Goal: Information Seeking & Learning: Learn about a topic

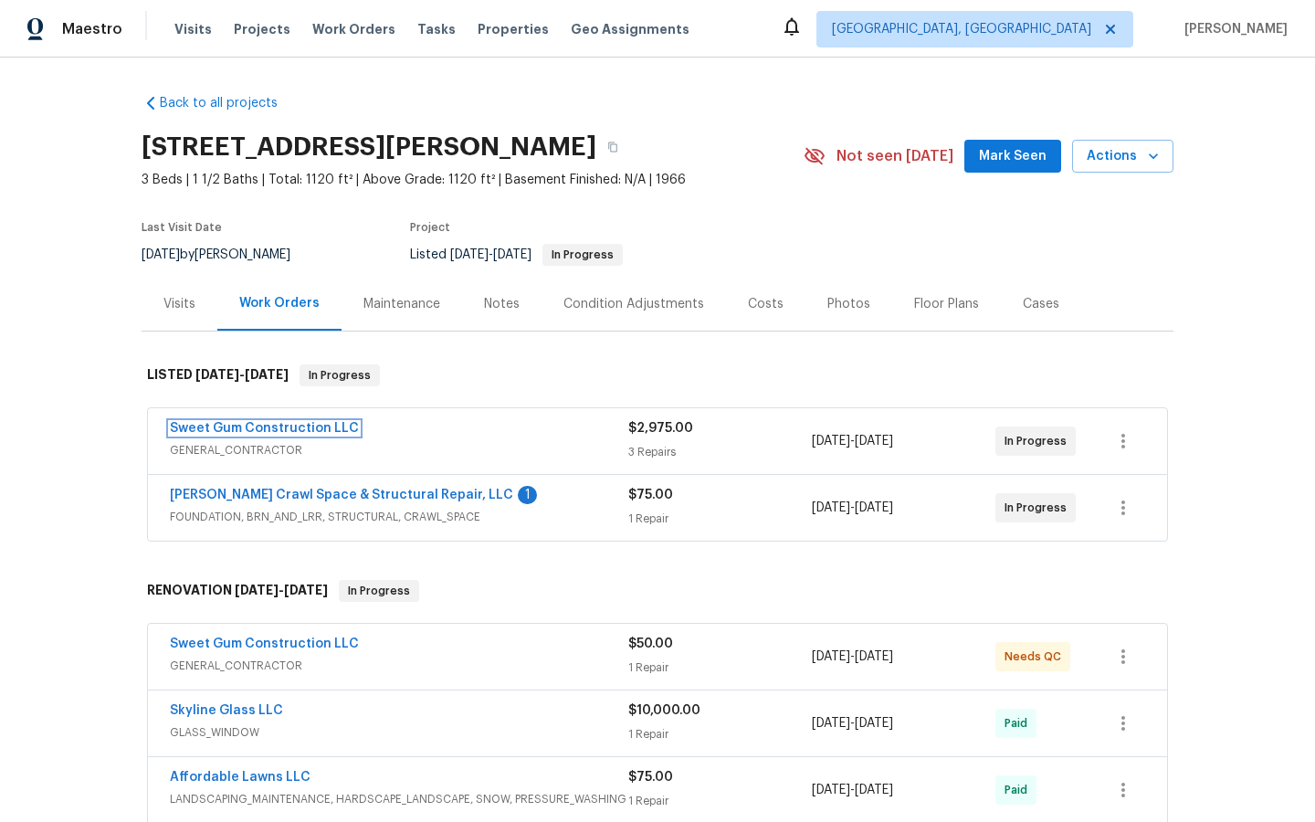
click at [268, 424] on link "Sweet Gum Construction LLC" at bounding box center [264, 428] width 189 height 13
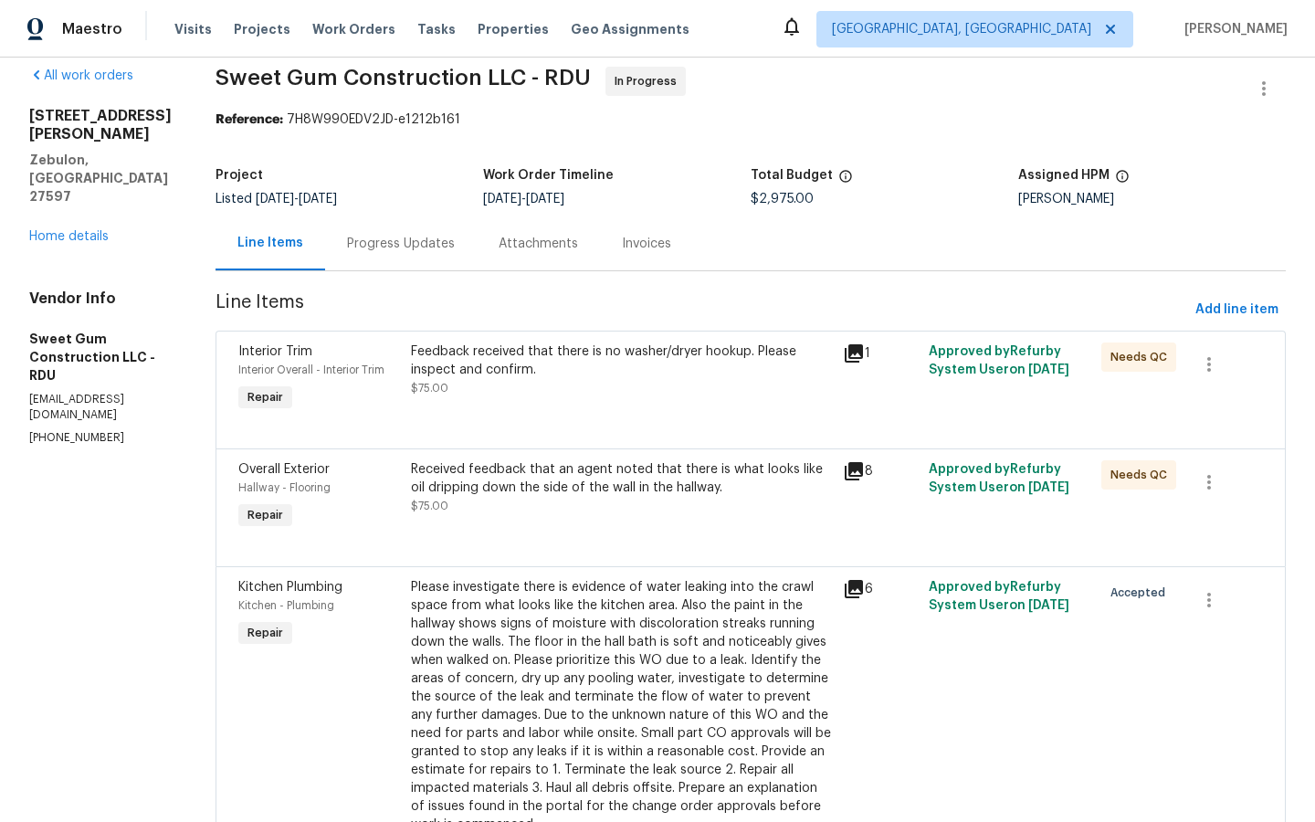
scroll to position [23, 0]
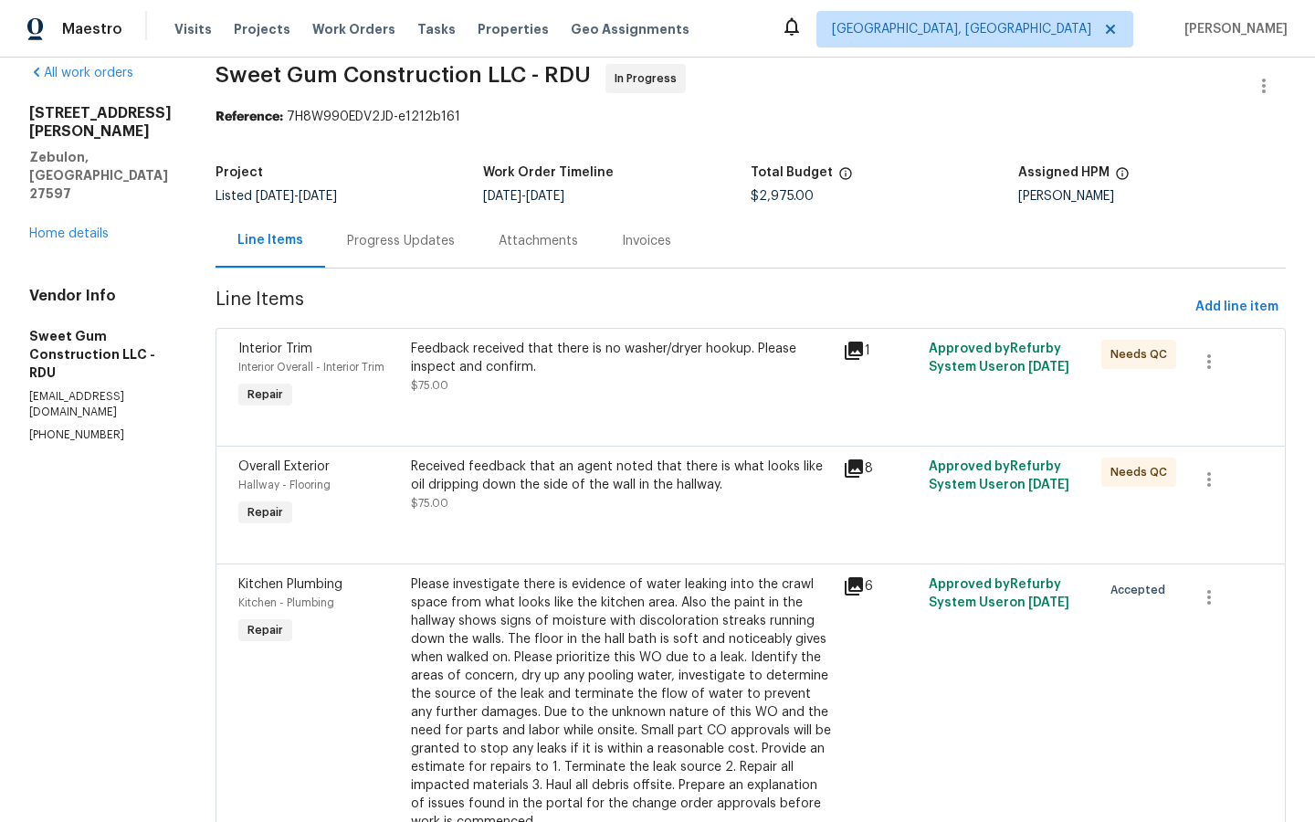
click at [863, 349] on icon at bounding box center [854, 351] width 18 height 18
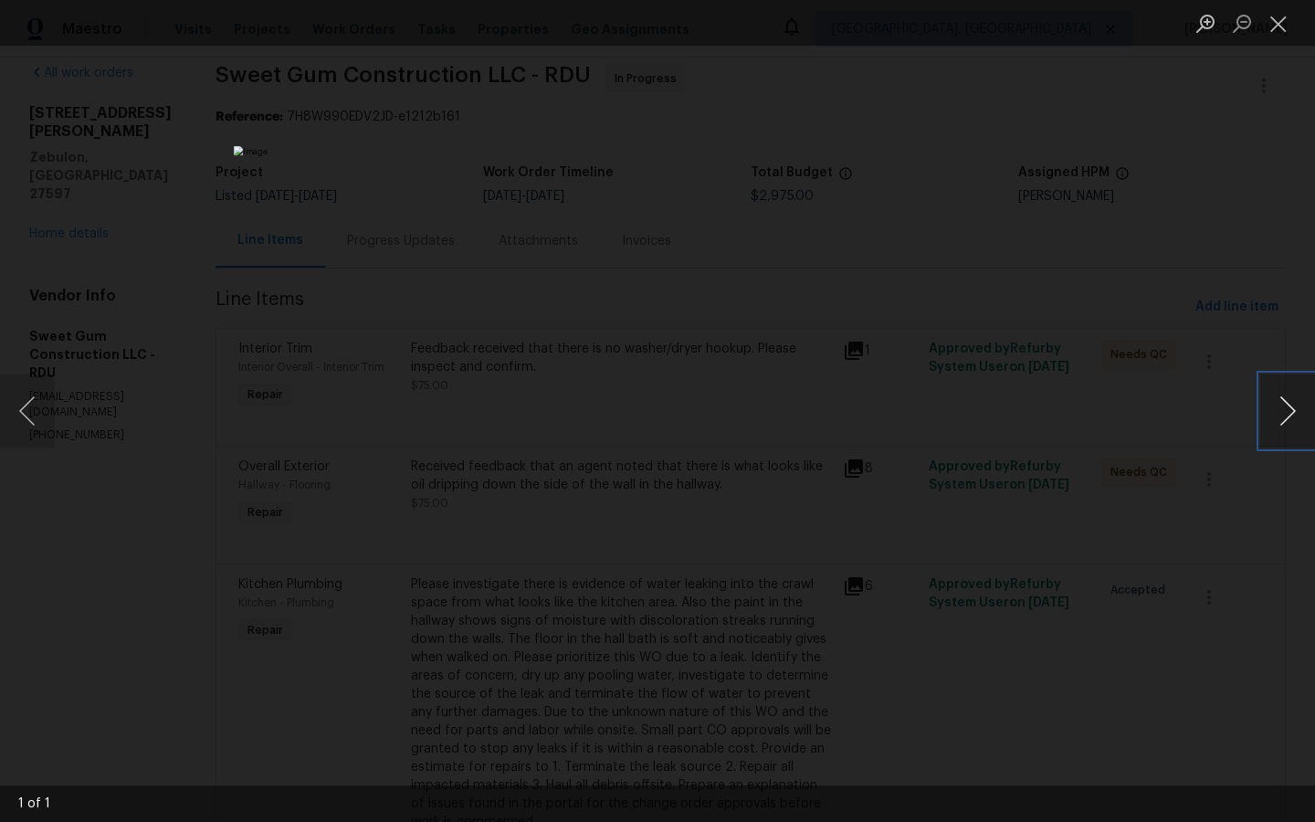
click at [1294, 407] on button "Next image" at bounding box center [1287, 410] width 55 height 73
click at [1287, 409] on button "Next image" at bounding box center [1287, 410] width 55 height 73
click at [1163, 533] on div "Lightbox" at bounding box center [657, 411] width 1315 height 822
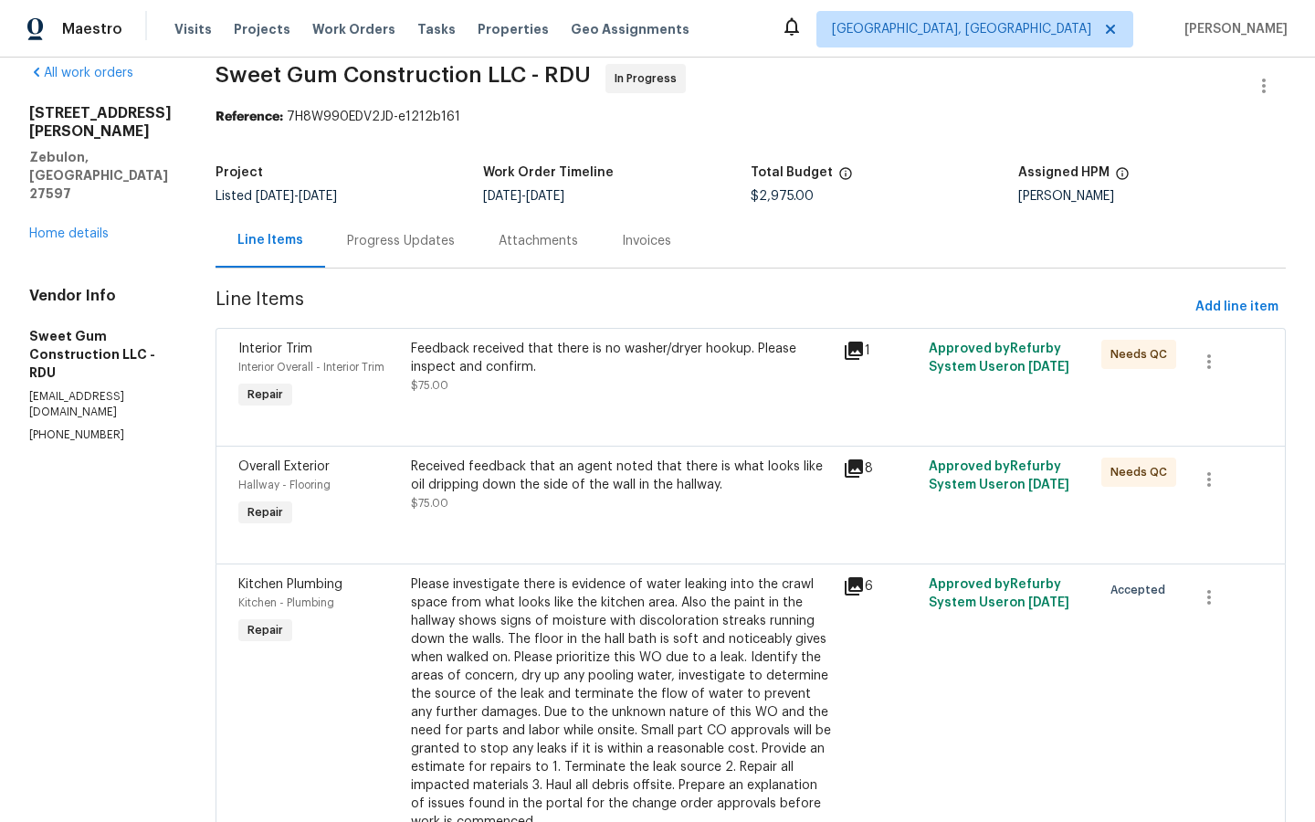
click at [865, 353] on icon at bounding box center [854, 351] width 22 height 22
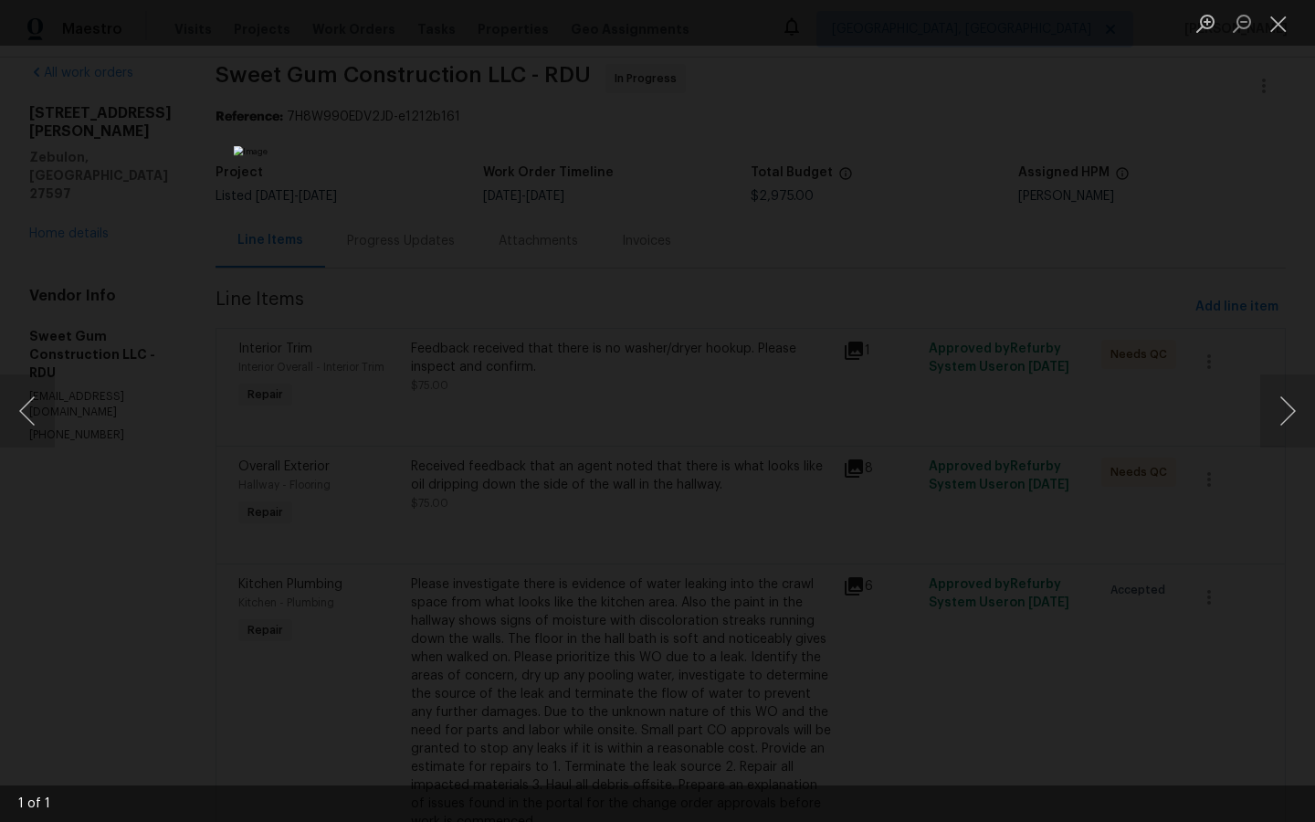
click at [1148, 452] on div "Lightbox" at bounding box center [657, 411] width 1315 height 822
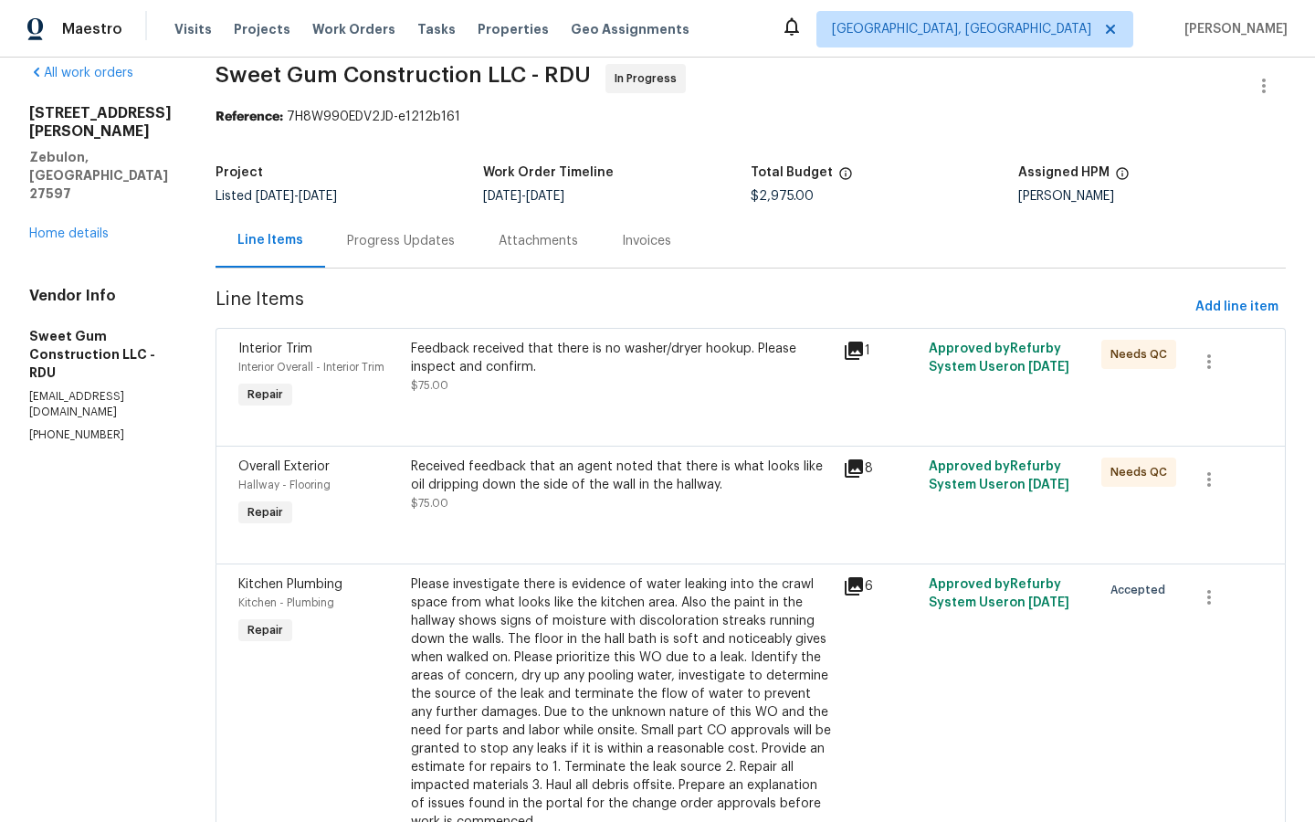
click at [542, 352] on div "Feedback received that there is no washer/dryer hookup. Please inspect and conf…" at bounding box center [621, 358] width 421 height 37
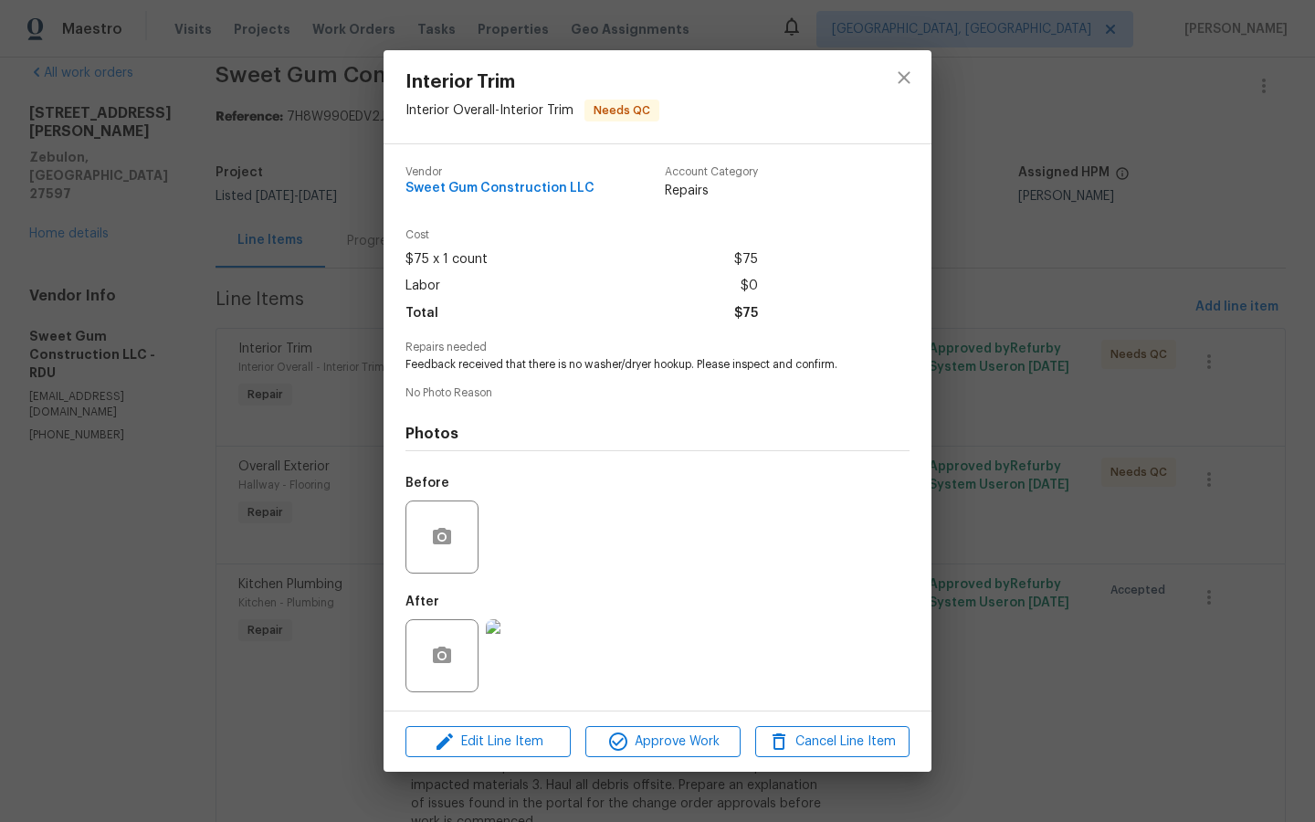
click at [1052, 116] on div "Interior Trim Interior Overall - Interior Trim Needs QC Vendor Sweet Gum Constr…" at bounding box center [657, 411] width 1315 height 822
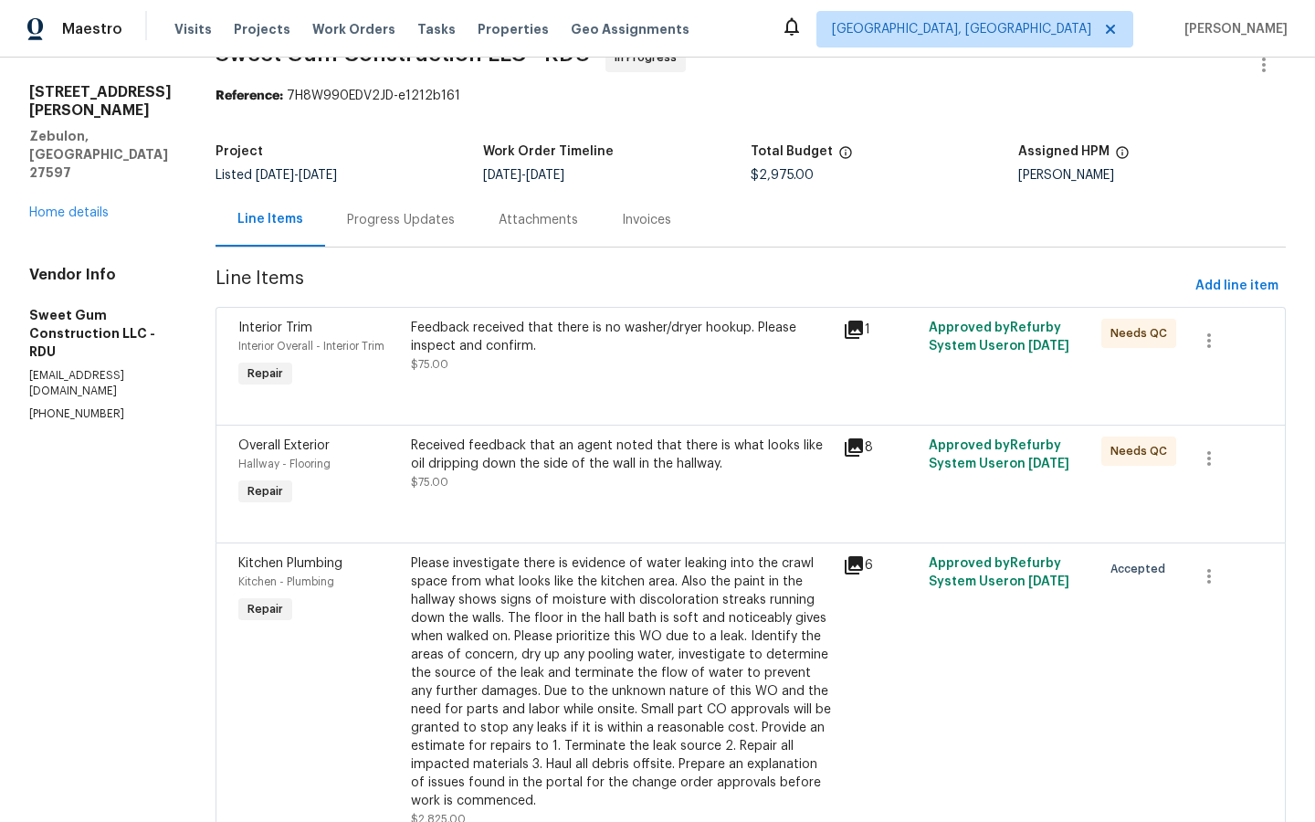
scroll to position [42, 0]
click at [416, 217] on div "Progress Updates" at bounding box center [401, 222] width 108 height 18
